Goal: Transaction & Acquisition: Book appointment/travel/reservation

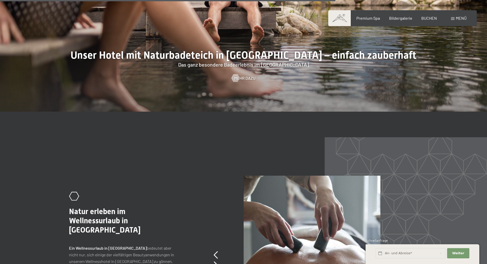
scroll to position [2251, 0]
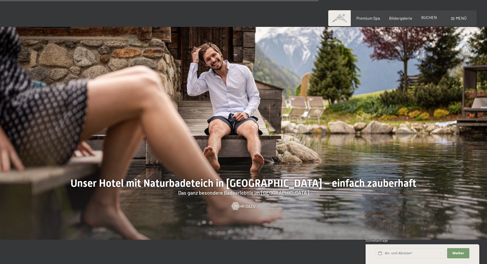
click at [432, 18] on span "BUCHEN" at bounding box center [430, 17] width 16 height 5
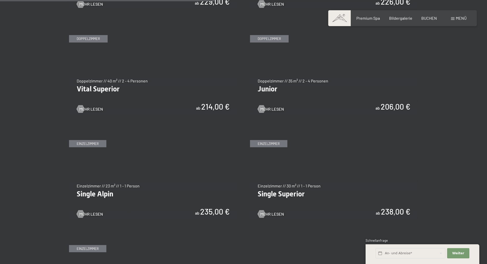
scroll to position [691, 0]
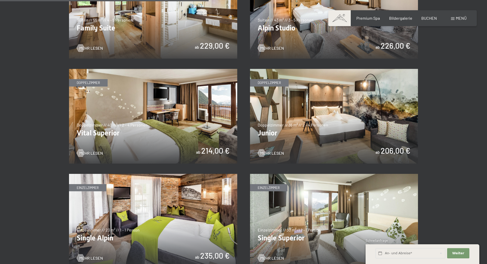
click at [336, 137] on img at bounding box center [334, 116] width 168 height 95
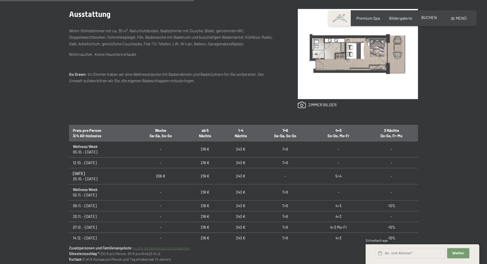
click at [428, 16] on span "BUCHEN" at bounding box center [430, 17] width 16 height 5
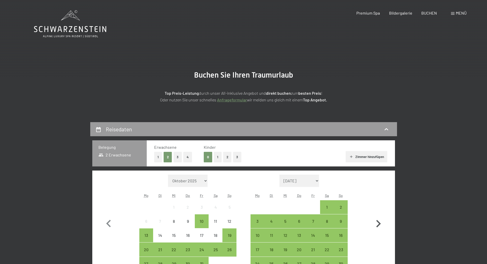
click at [376, 223] on icon "button" at bounding box center [378, 223] width 15 height 15
select select "2025-11-01"
select select "2025-12-01"
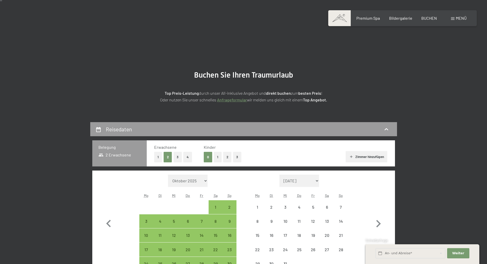
scroll to position [51, 0]
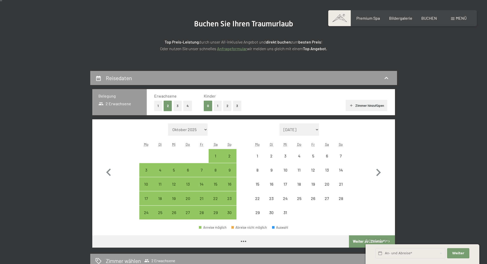
select select "2025-11-01"
select select "2025-12-01"
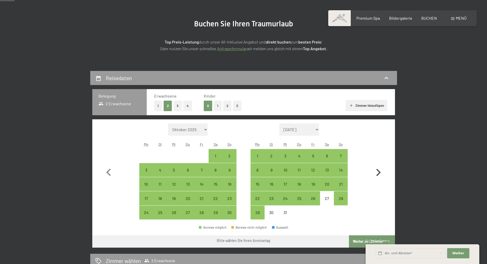
click at [379, 172] on icon "button" at bounding box center [378, 172] width 15 height 15
select select "2025-12-01"
select select "2026-01-01"
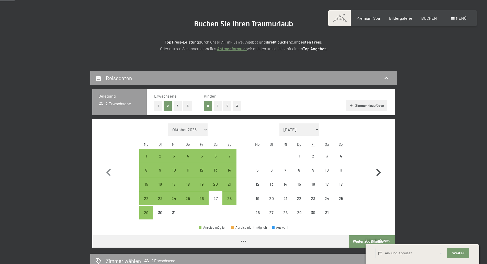
select select "2025-12-01"
select select "2026-01-01"
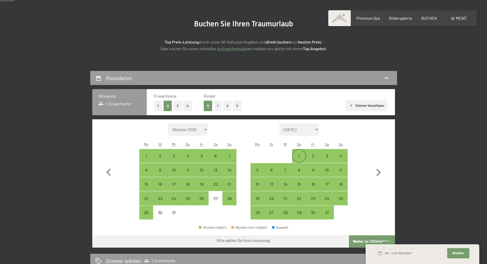
click at [299, 155] on div "1" at bounding box center [299, 160] width 13 height 13
select select "2025-12-01"
select select "2026-01-01"
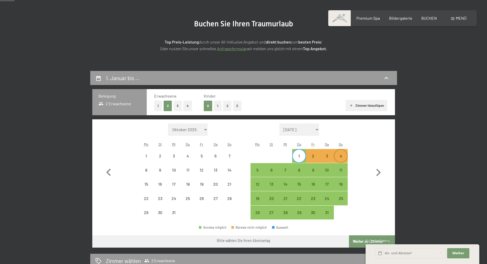
click at [341, 157] on div "4" at bounding box center [341, 160] width 13 height 13
select select "2025-12-01"
select select "2026-01-01"
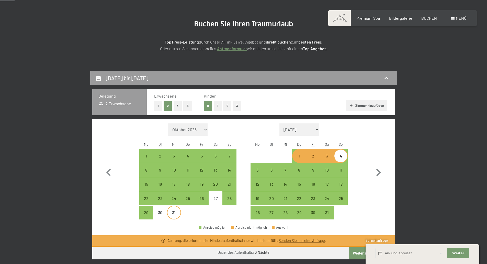
click at [172, 215] on div "31" at bounding box center [174, 216] width 13 height 13
select select "2025-12-01"
select select "2026-01-01"
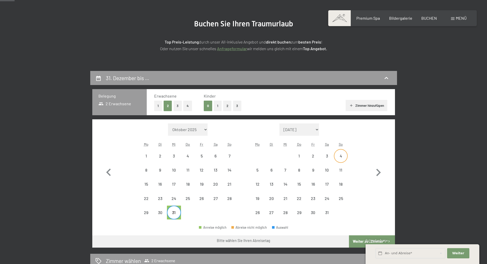
click at [340, 155] on div "4" at bounding box center [341, 160] width 13 height 13
select select "2025-12-01"
select select "2026-01-01"
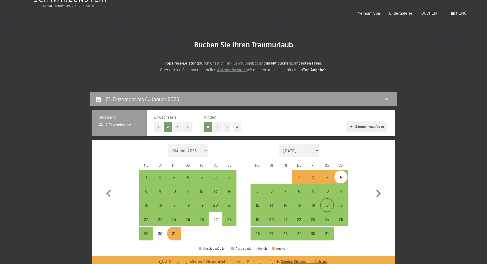
scroll to position [0, 0]
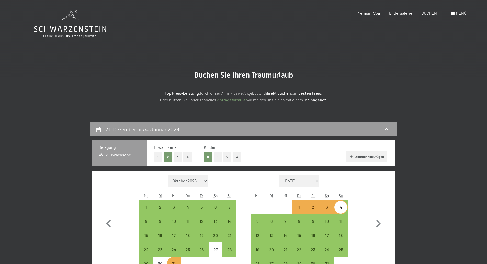
click at [325, 72] on h2 "Buchen Sie Ihren Traumurlaub" at bounding box center [244, 74] width 256 height 9
click at [367, 14] on span "Premium Spa" at bounding box center [369, 12] width 24 height 5
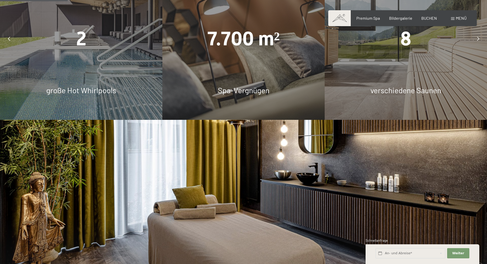
scroll to position [409, 0]
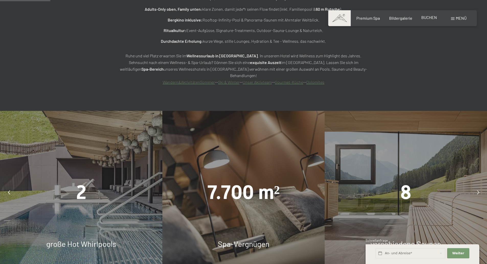
click at [429, 19] on span "BUCHEN" at bounding box center [430, 17] width 16 height 5
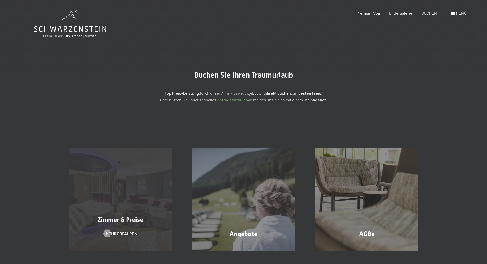
click at [168, 181] on div "Zimmer & Preise Mehr erfahren" at bounding box center [120, 199] width 123 height 103
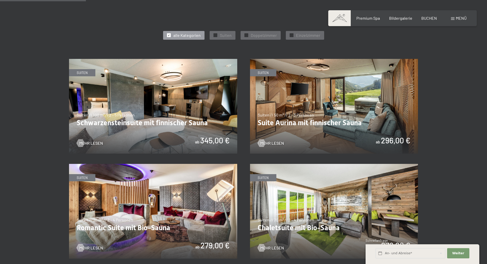
scroll to position [307, 0]
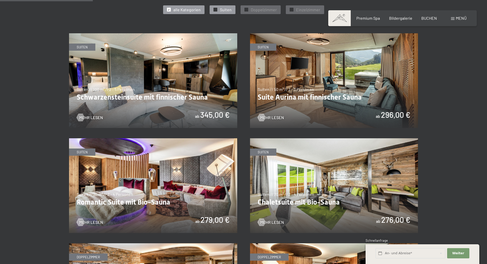
click at [220, 9] on span "Suiten" at bounding box center [226, 10] width 12 height 6
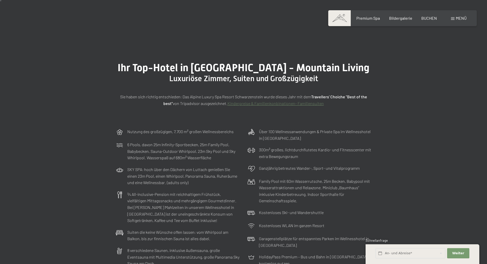
scroll to position [0, 0]
